Goal: Information Seeking & Learning: Learn about a topic

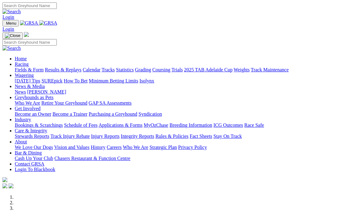
click at [80, 67] on link "Results & Replays" at bounding box center [63, 69] width 37 height 5
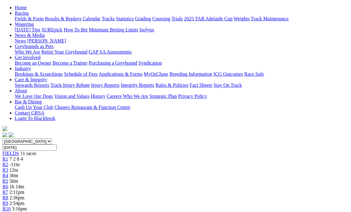
scroll to position [61, 0]
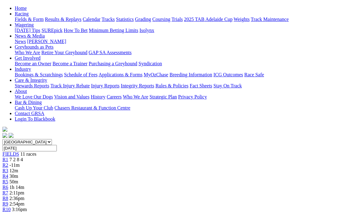
click at [8, 162] on span "R2" at bounding box center [5, 164] width 6 height 5
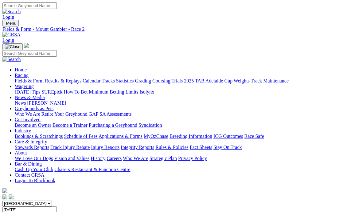
click at [34, 78] on link "Fields & Form" at bounding box center [29, 80] width 29 height 5
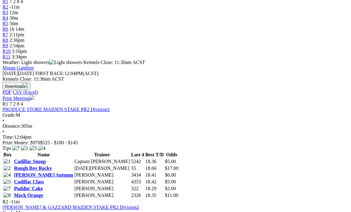
scroll to position [246, 0]
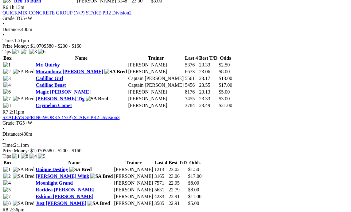
scroll to position [829, 0]
